Goal: Task Accomplishment & Management: Manage account settings

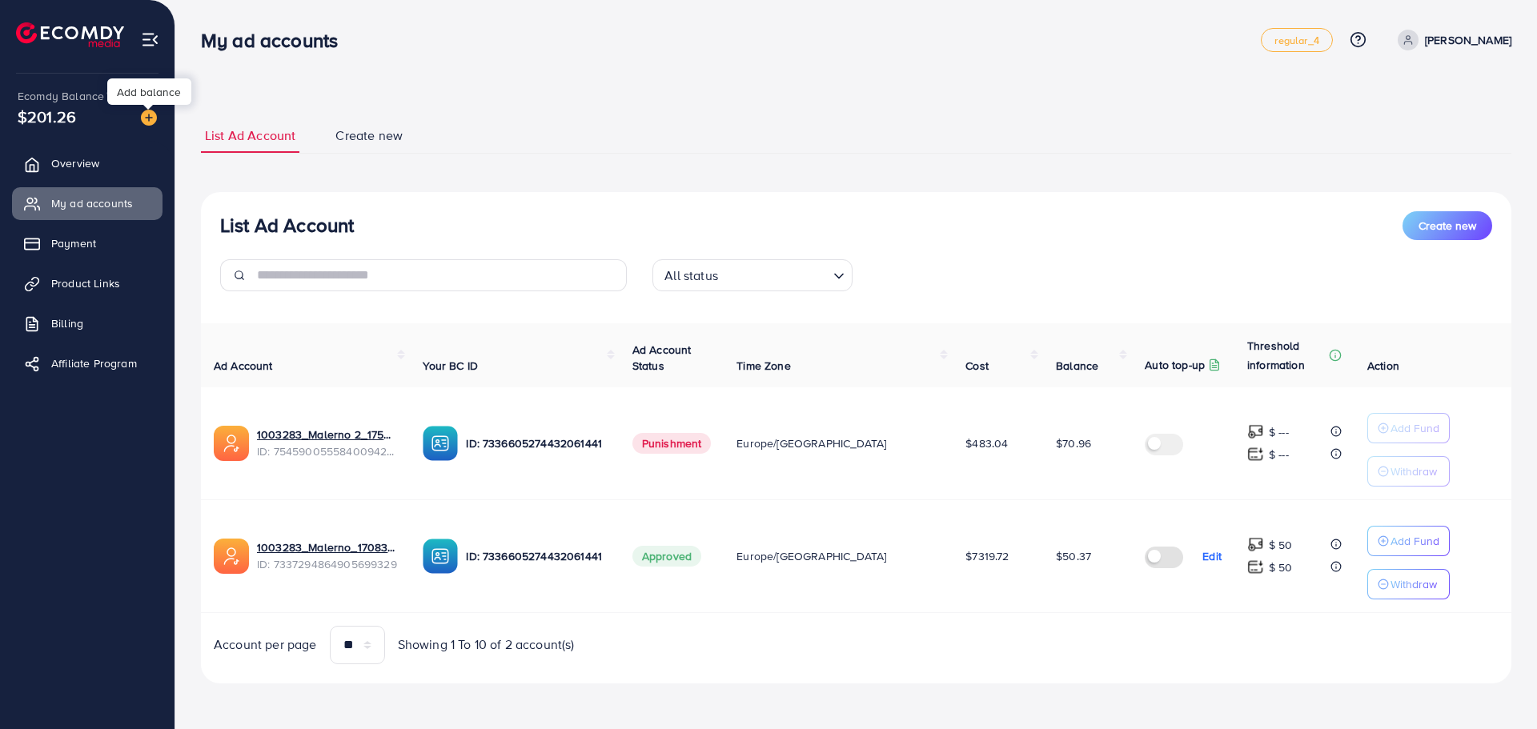
click at [146, 119] on img at bounding box center [149, 118] width 16 height 16
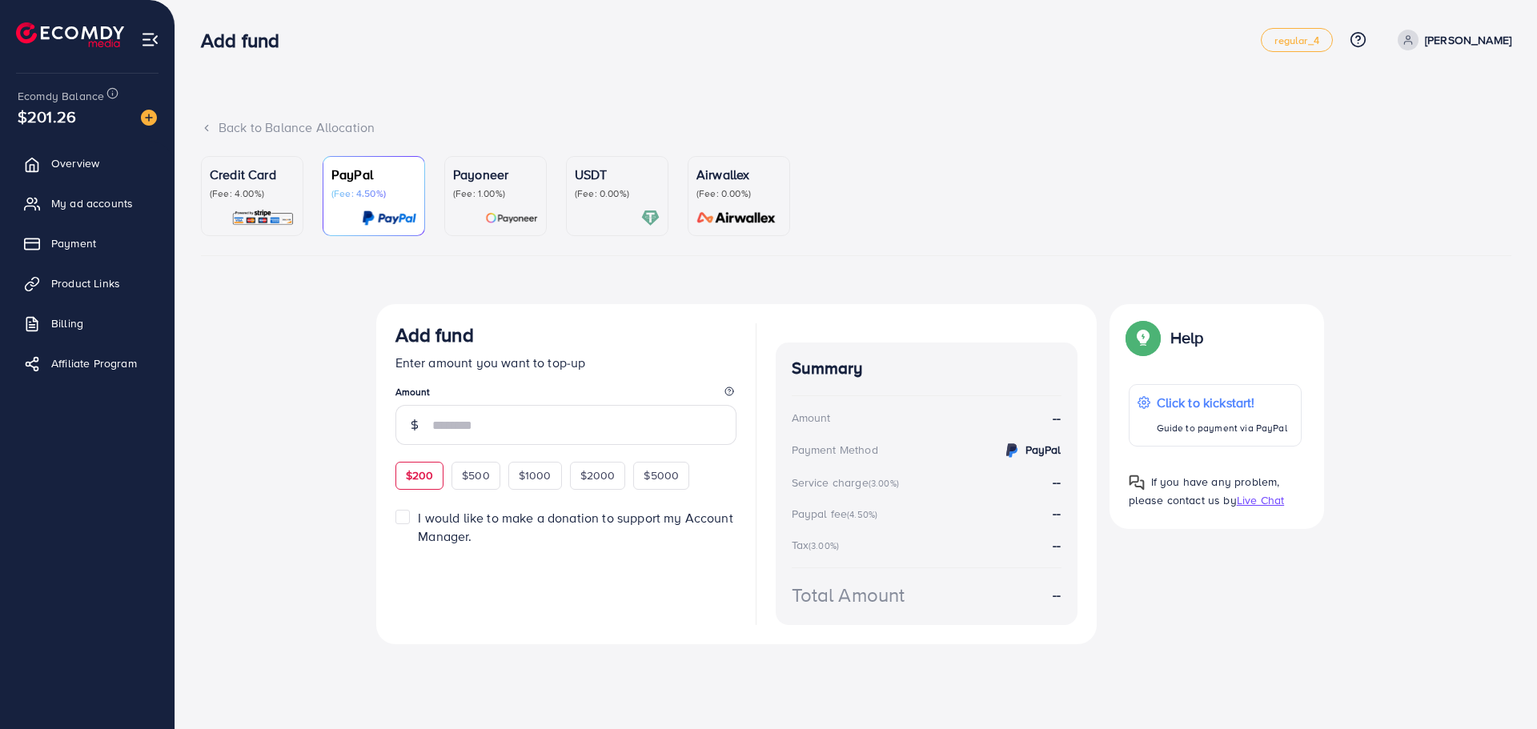
click at [411, 481] on span "$200" at bounding box center [420, 476] width 28 height 16
type input "***"
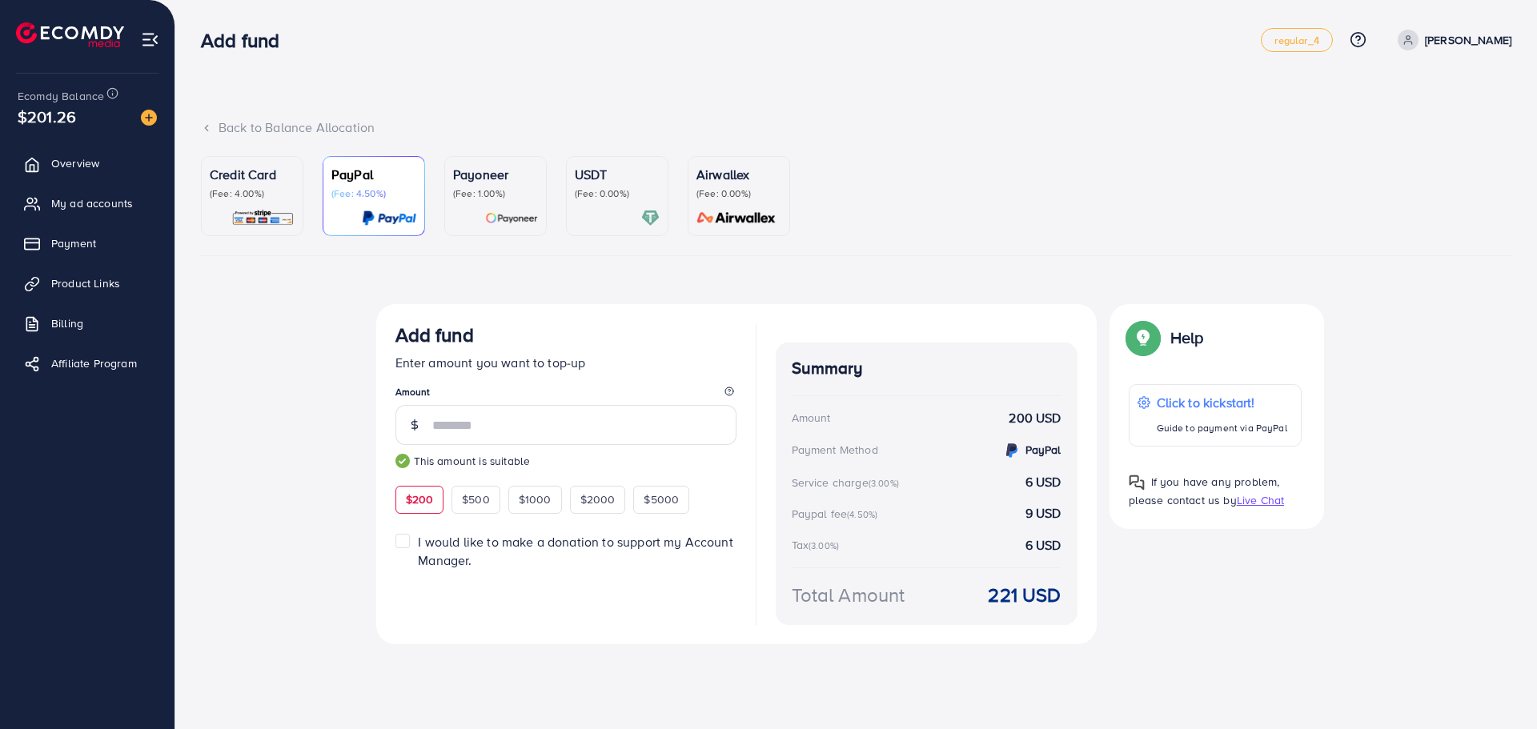
click at [196, 175] on div "Credit Card (Fee: 4.00%) PayPal (Fee: 4.50%) Payoneer (Fee: 1.00%) USDT (Fee: 0…" at bounding box center [856, 416] width 1336 height 520
click at [240, 171] on p "Credit Card" at bounding box center [252, 174] width 85 height 19
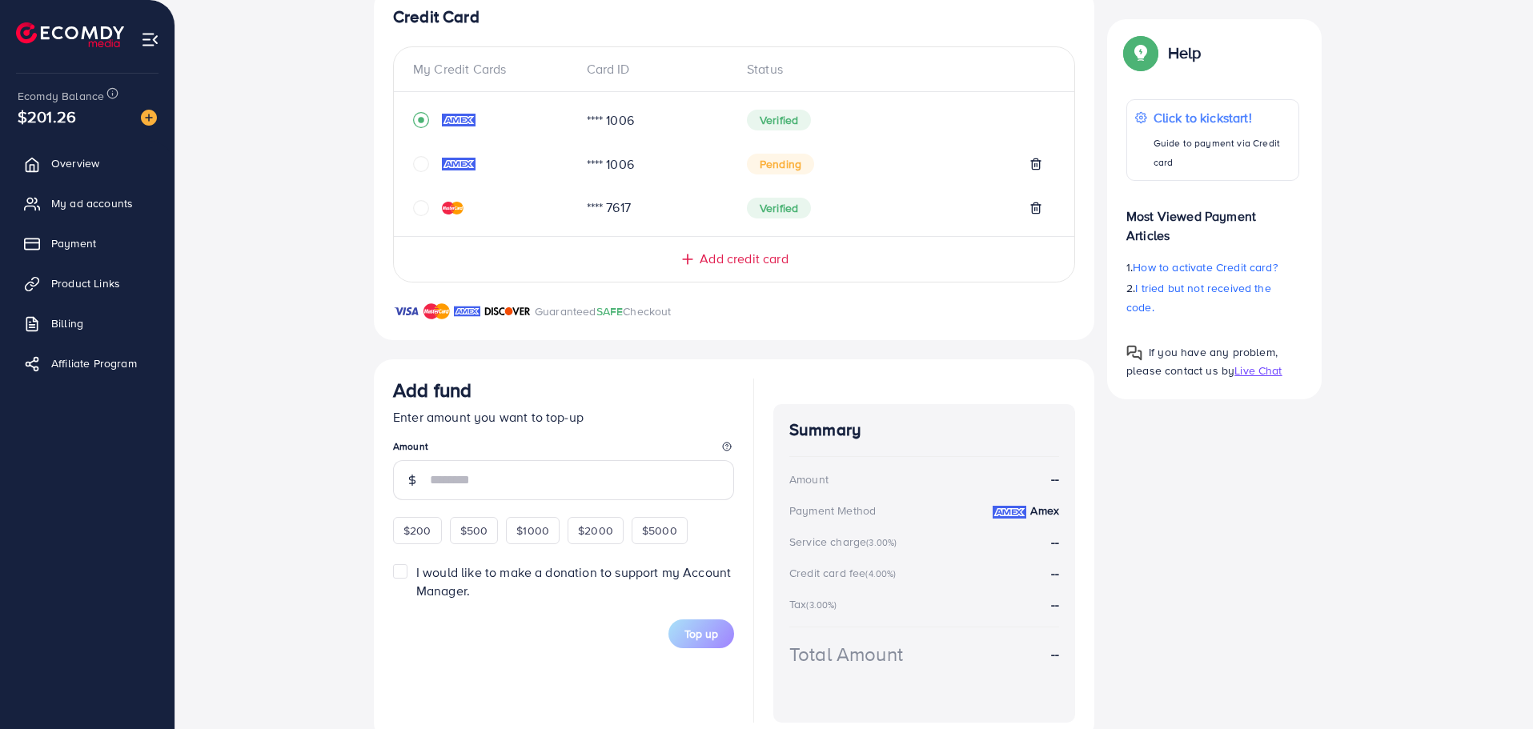
scroll to position [355, 0]
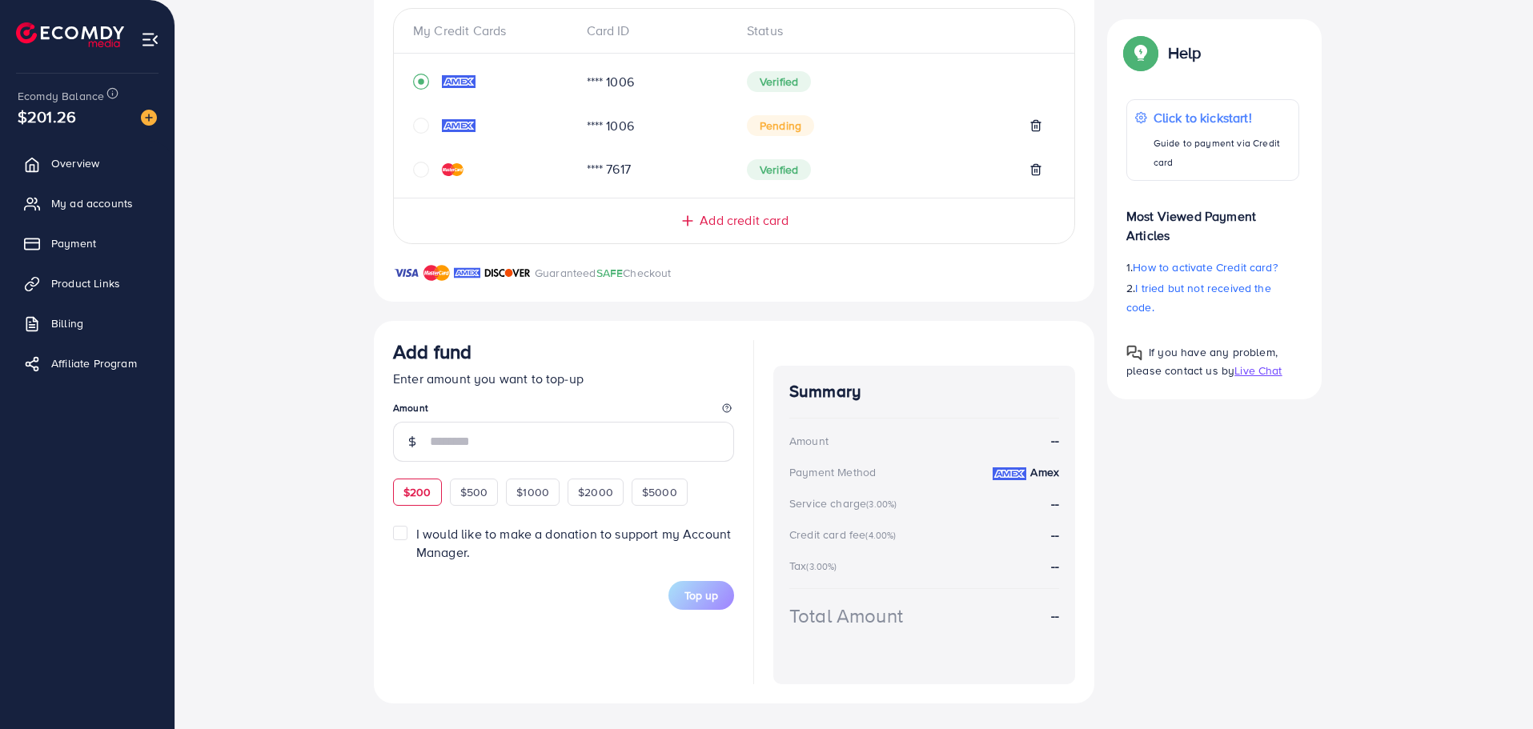
click at [428, 490] on span "$200" at bounding box center [418, 492] width 28 height 16
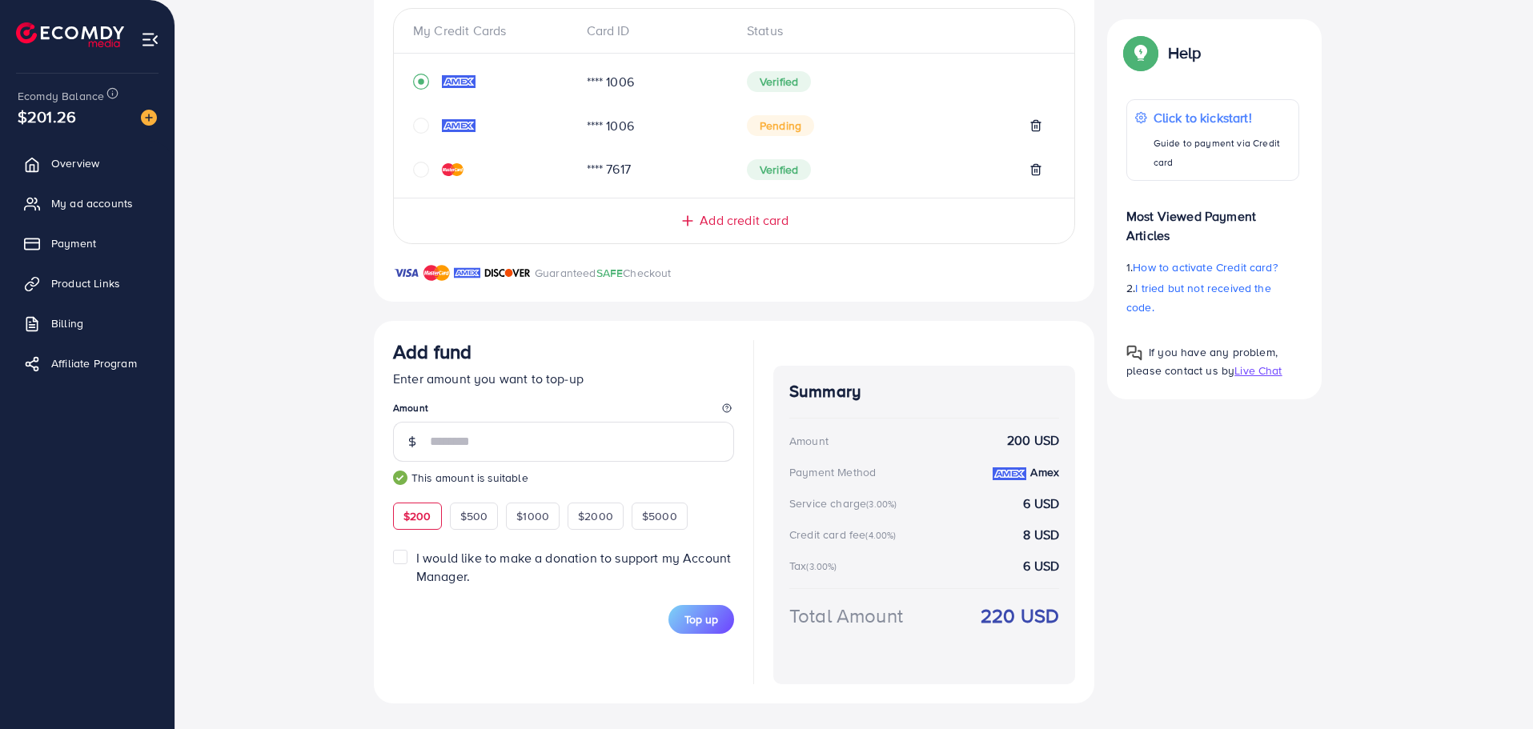
type input "***"
click at [699, 617] on span "Top up" at bounding box center [702, 620] width 34 height 16
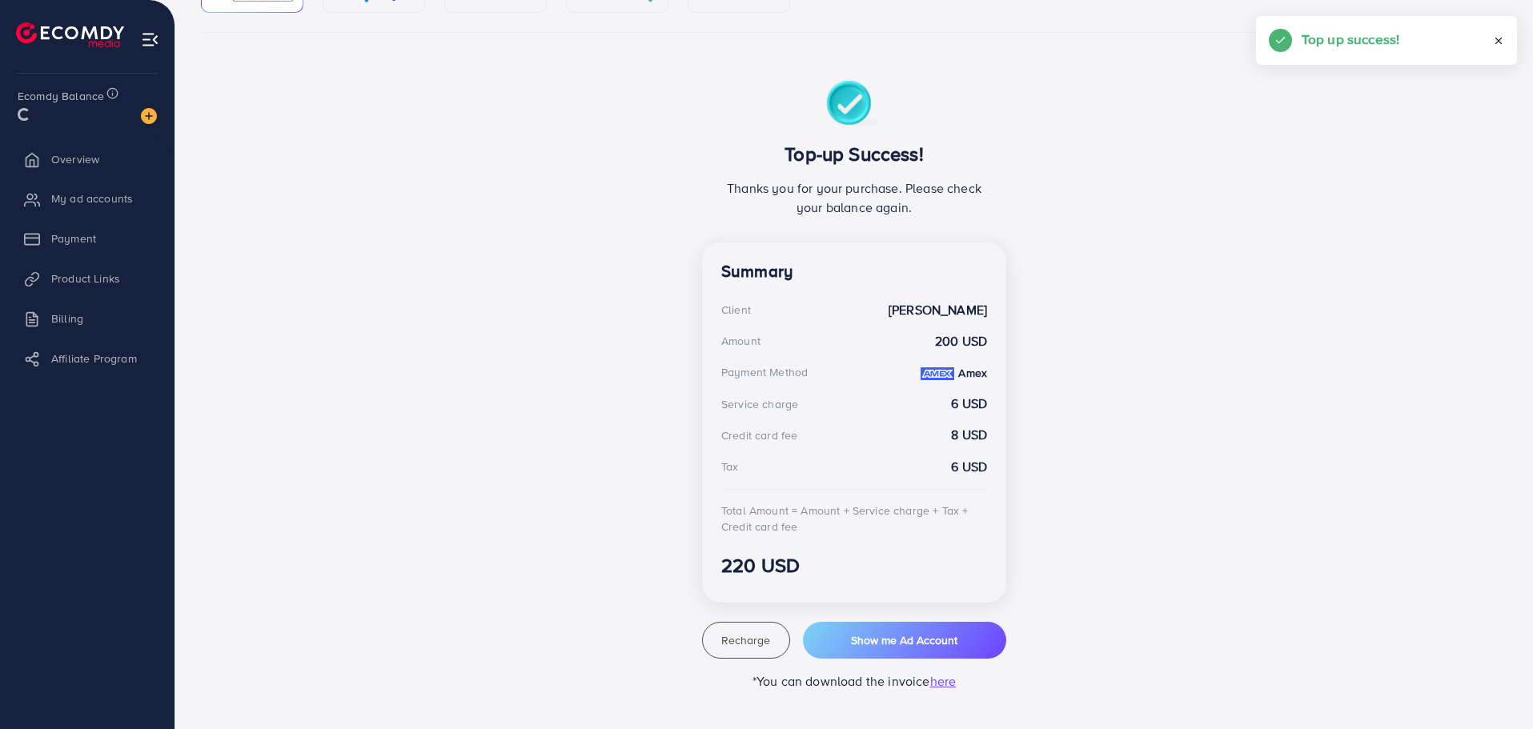
scroll to position [223, 0]
click at [884, 639] on span "Show me Ad Account" at bounding box center [904, 641] width 106 height 16
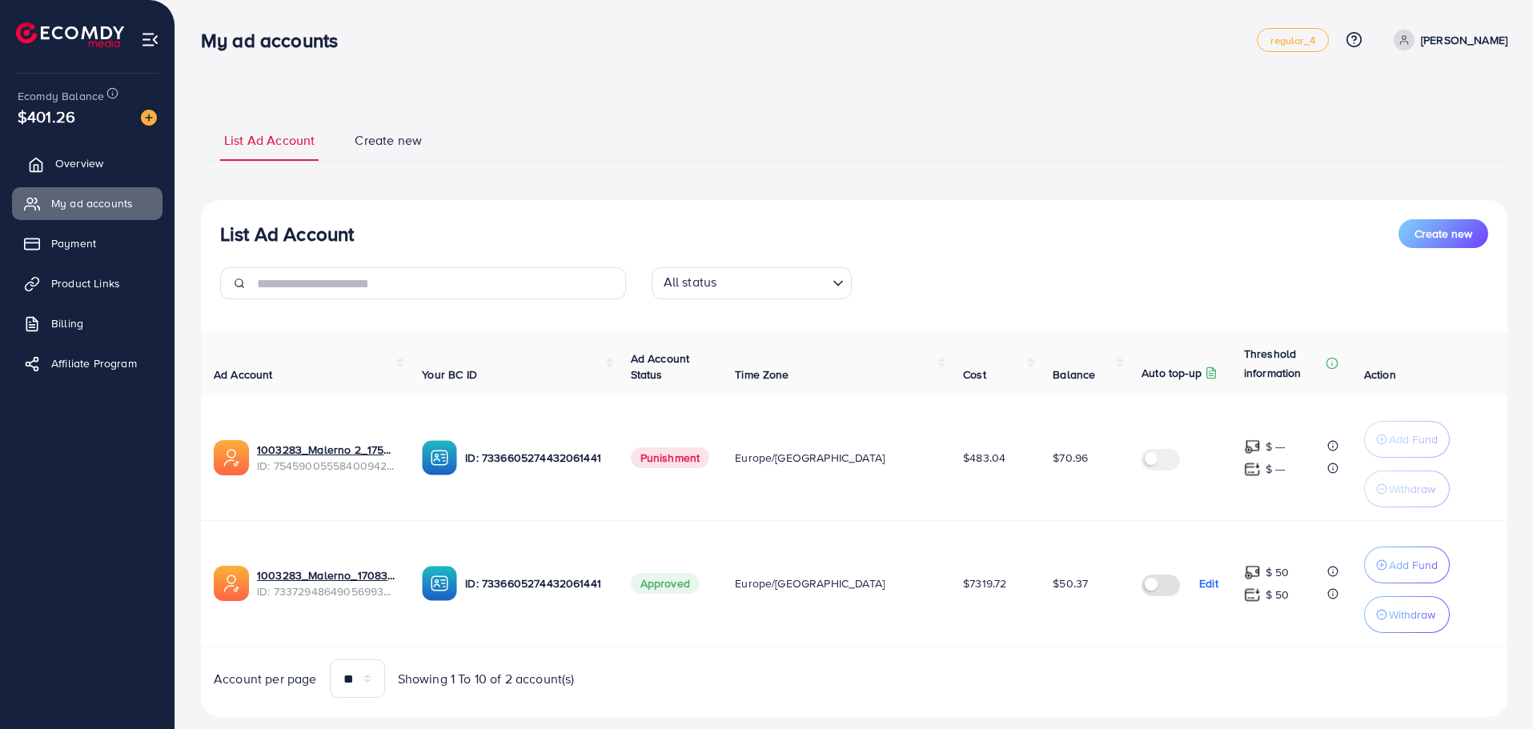
click at [62, 177] on link "Overview" at bounding box center [87, 163] width 151 height 32
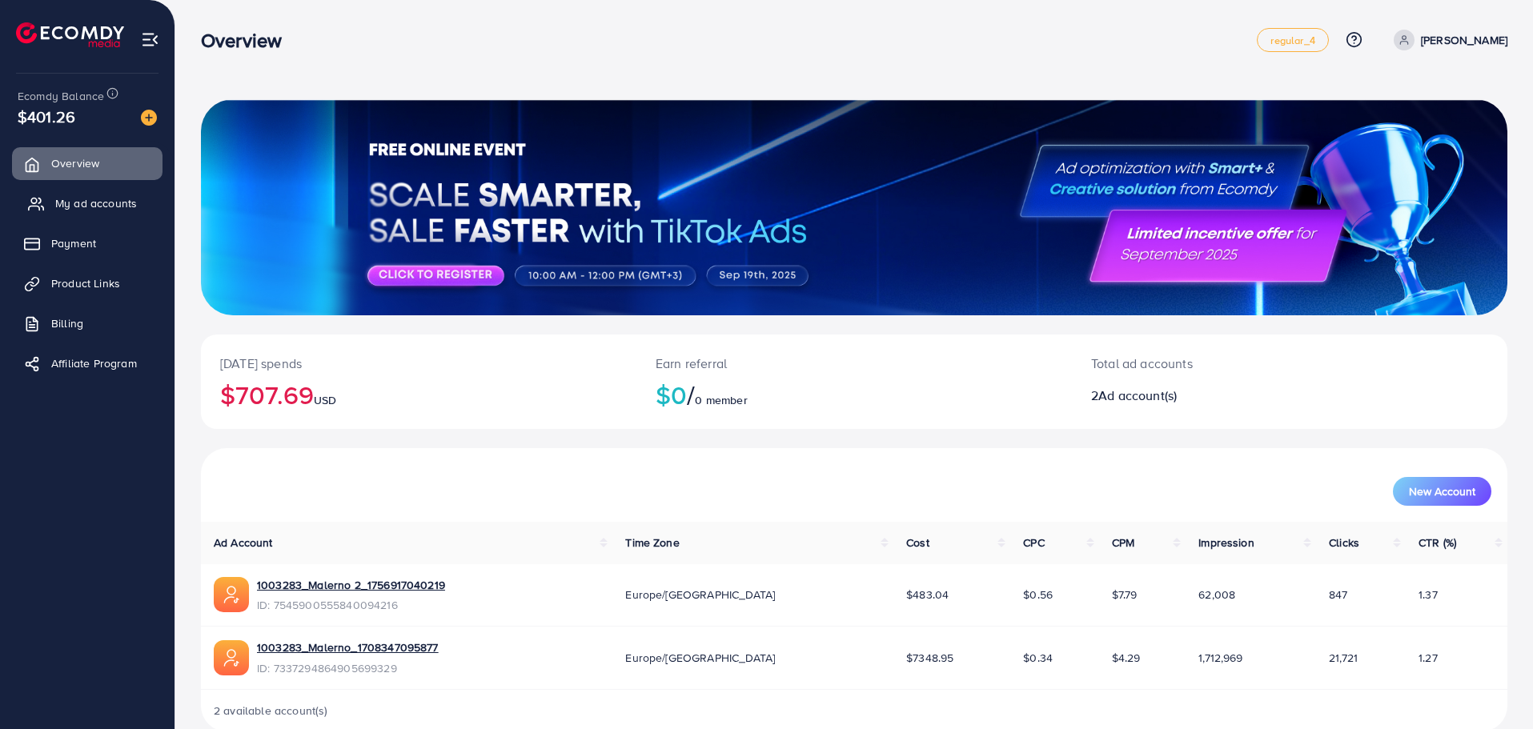
click at [88, 209] on span "My ad accounts" at bounding box center [96, 203] width 82 height 16
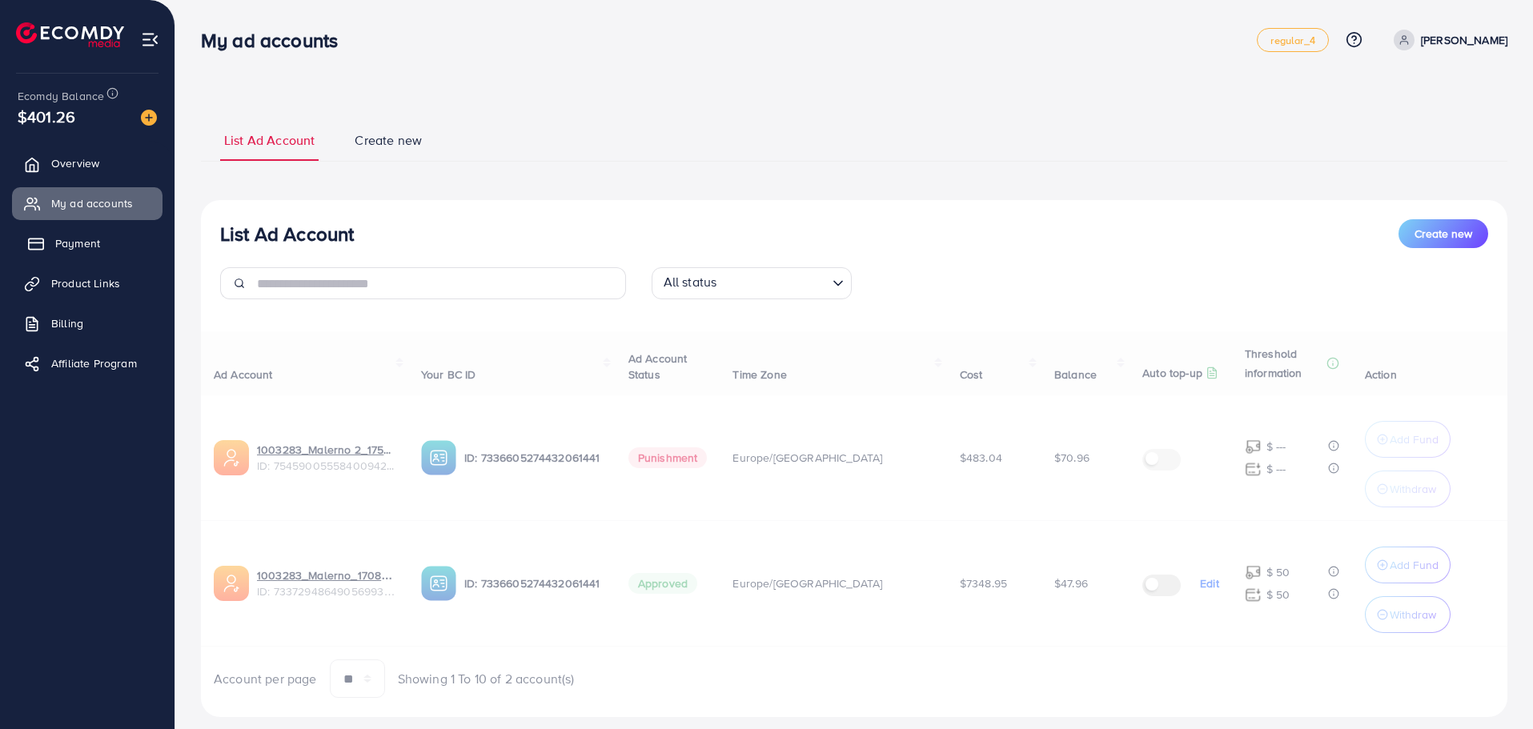
click at [91, 259] on link "Payment" at bounding box center [87, 243] width 151 height 32
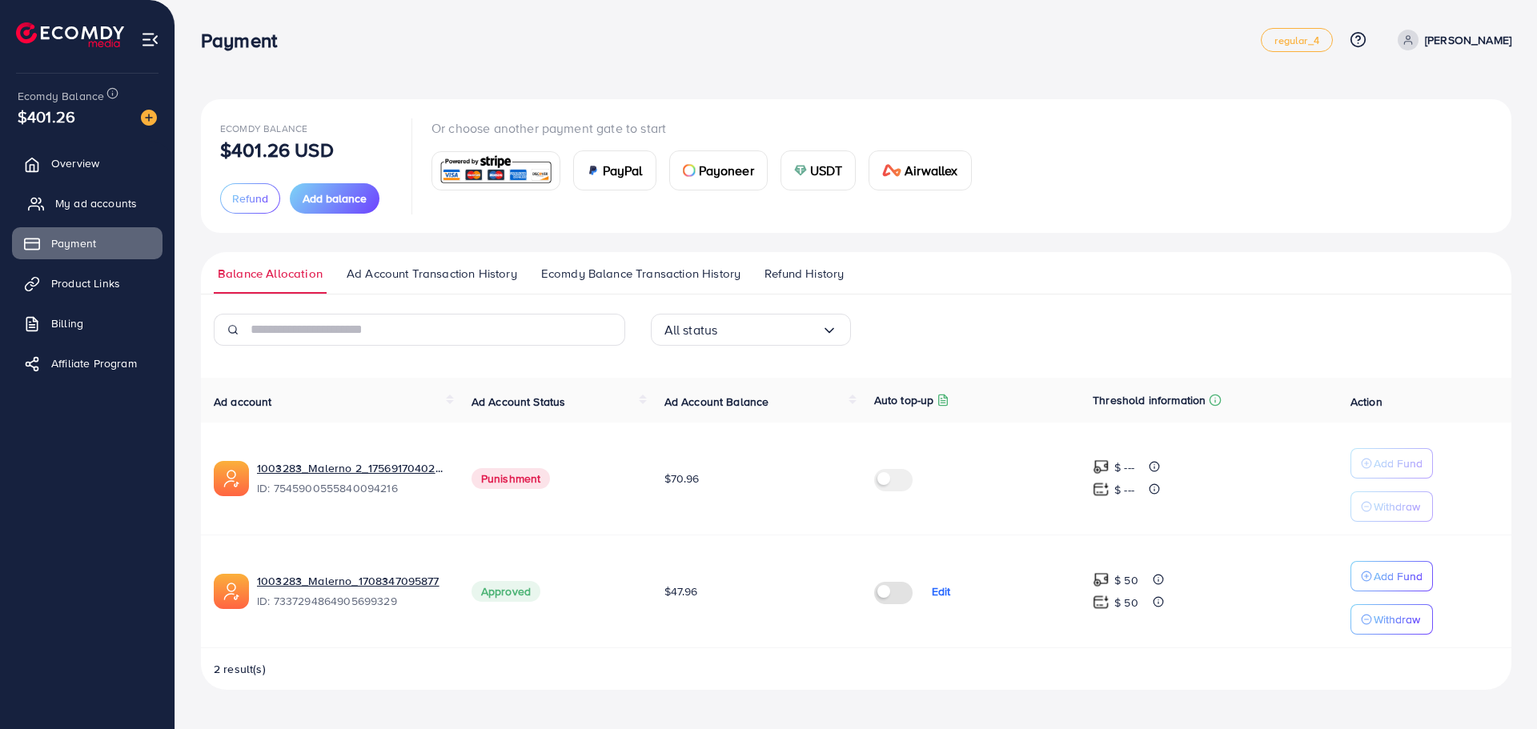
click at [88, 211] on span "My ad accounts" at bounding box center [96, 203] width 82 height 16
